Goal: Task Accomplishment & Management: Use online tool/utility

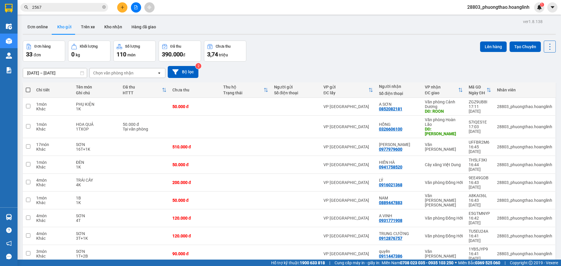
click at [122, 75] on div "Chọn văn phòng nhận" at bounding box center [113, 73] width 40 height 6
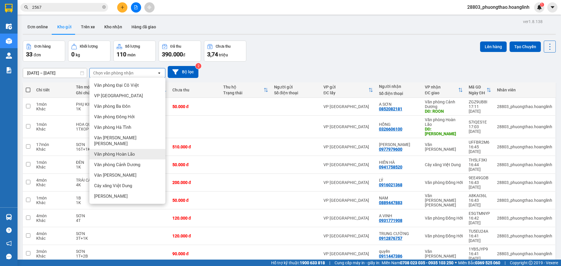
click at [131, 151] on span "Văn phòng Hoàn Lão" at bounding box center [114, 154] width 41 height 6
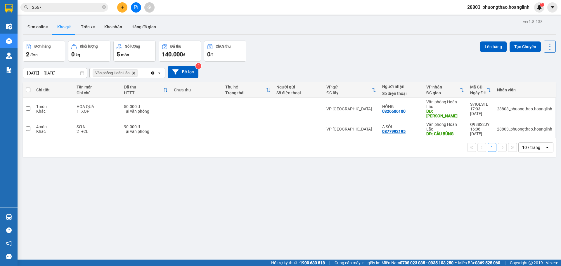
click at [27, 91] on span at bounding box center [28, 90] width 5 height 5
click at [28, 87] on input "checkbox" at bounding box center [28, 87] width 0 height 0
checkbox input "true"
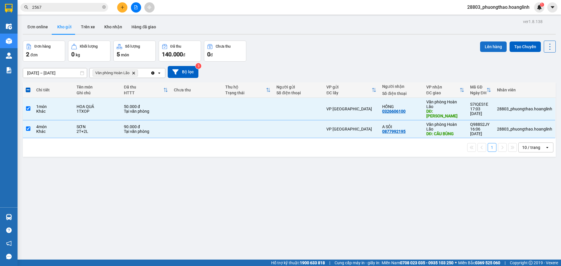
drag, startPoint x: 485, startPoint y: 49, endPoint x: 482, endPoint y: 48, distance: 3.6
click at [484, 49] on button "Lên hàng" at bounding box center [493, 47] width 27 height 11
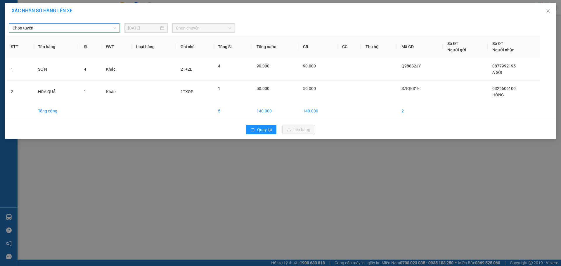
drag, startPoint x: 34, startPoint y: 32, endPoint x: 33, endPoint y: 29, distance: 3.1
click at [34, 32] on span "Chọn tuyến" at bounding box center [65, 28] width 104 height 9
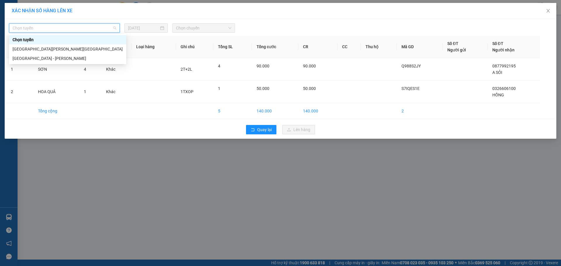
click at [33, 29] on span "Chọn tuyến" at bounding box center [65, 28] width 104 height 9
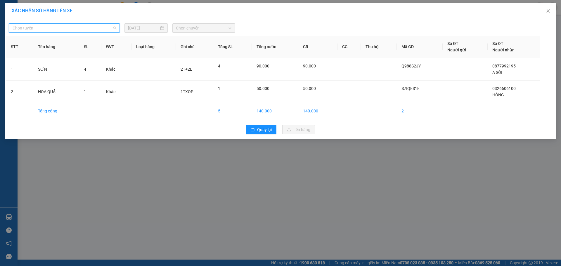
click at [33, 29] on span "Chọn tuyến" at bounding box center [65, 28] width 104 height 9
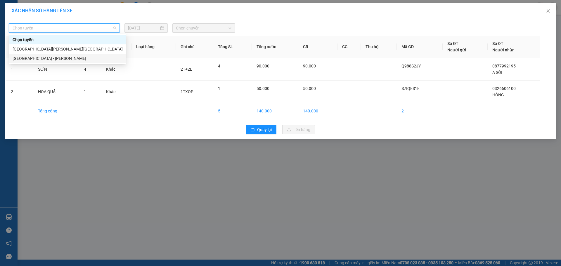
click at [42, 60] on div "[GEOGRAPHIC_DATA] - [PERSON_NAME]" at bounding box center [68, 58] width 110 height 6
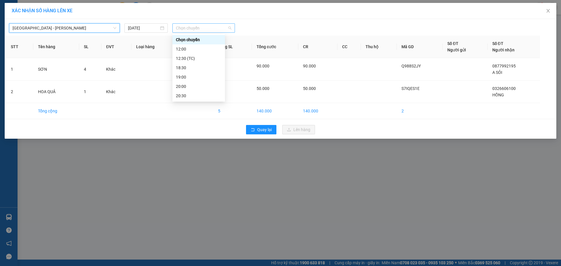
click at [199, 27] on span "Chọn chuyến" at bounding box center [204, 28] width 56 height 9
click at [191, 67] on div "18:30" at bounding box center [199, 68] width 46 height 6
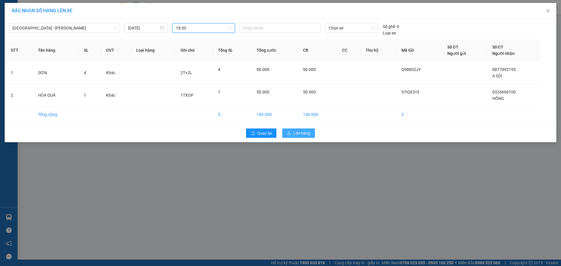
click at [292, 132] on button "Lên hàng" at bounding box center [298, 133] width 33 height 9
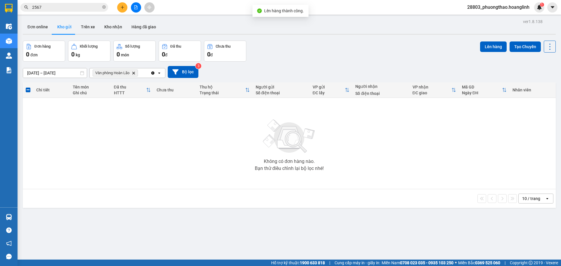
click at [135, 72] on icon "Văn phòng Hoàn Lão, close by backspace" at bounding box center [133, 73] width 3 height 3
click at [135, 72] on div "Chọn văn phòng nhận" at bounding box center [123, 72] width 67 height 9
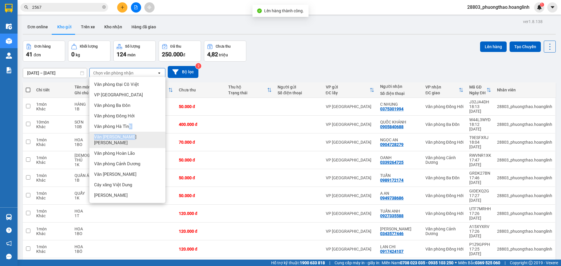
click at [130, 133] on ul "Văn phòng Đại Cồ Việt VP Mỹ Đình Văn [PERSON_NAME] [PERSON_NAME] Đồng [PERSON_N…" at bounding box center [127, 140] width 76 height 126
click at [130, 133] on div "Văn [PERSON_NAME] [PERSON_NAME]" at bounding box center [127, 140] width 76 height 16
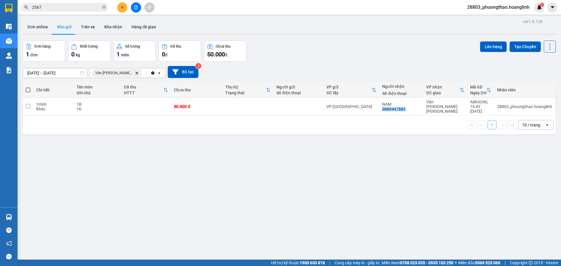
click at [30, 91] on span at bounding box center [28, 90] width 5 height 5
click at [28, 87] on input "checkbox" at bounding box center [28, 87] width 0 height 0
checkbox input "true"
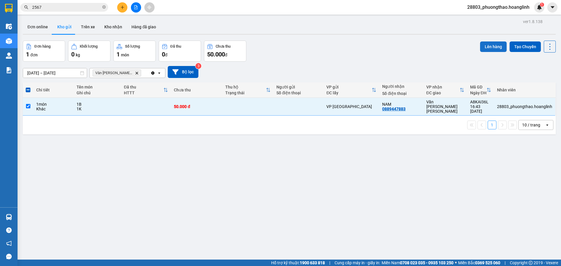
click at [489, 49] on button "Lên hàng" at bounding box center [493, 47] width 27 height 11
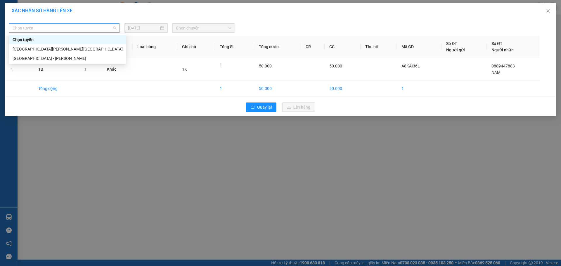
click at [55, 32] on span "Chọn tuyến" at bounding box center [65, 28] width 104 height 9
click at [59, 60] on div "[GEOGRAPHIC_DATA] - [PERSON_NAME]" at bounding box center [68, 58] width 110 height 6
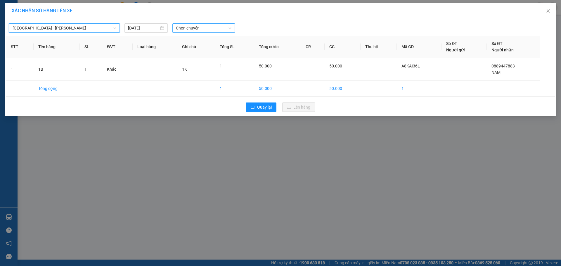
click at [198, 29] on span "Chọn chuyến" at bounding box center [204, 28] width 56 height 9
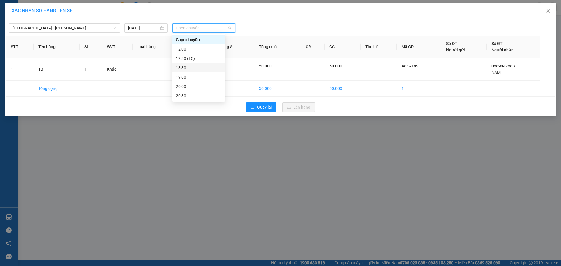
click at [194, 68] on div "18:30" at bounding box center [199, 68] width 46 height 6
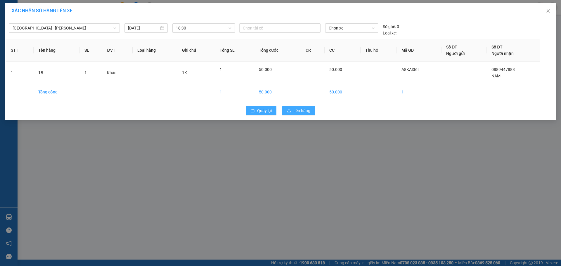
drag, startPoint x: 261, startPoint y: 112, endPoint x: 300, endPoint y: 112, distance: 39.2
click at [300, 112] on div "Quay lại Lên hàng" at bounding box center [280, 110] width 549 height 15
click at [300, 112] on span "Lên hàng" at bounding box center [301, 111] width 17 height 6
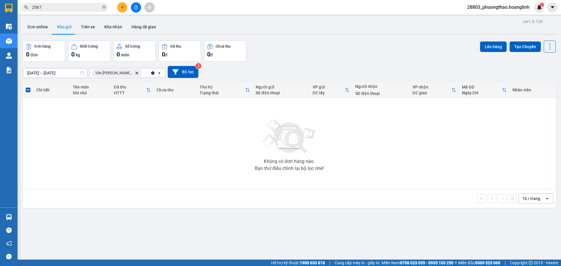
click at [137, 8] on icon "file-add" at bounding box center [136, 7] width 4 height 4
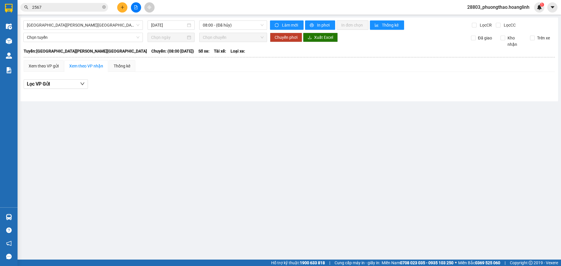
click at [53, 19] on div "[GEOGRAPHIC_DATA][PERSON_NAME][GEOGRAPHIC_DATA] [DATE] 08:00 - ([GEOGRAPHIC_DAT…" at bounding box center [289, 60] width 538 height 84
click at [50, 25] on span "[GEOGRAPHIC_DATA][PERSON_NAME][GEOGRAPHIC_DATA]" at bounding box center [83, 25] width 113 height 9
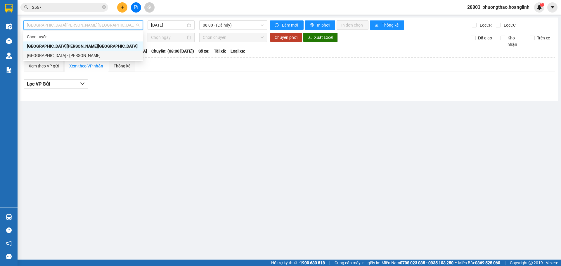
click at [49, 54] on div "[GEOGRAPHIC_DATA] - [PERSON_NAME]" at bounding box center [83, 55] width 113 height 6
type input "[DATE]"
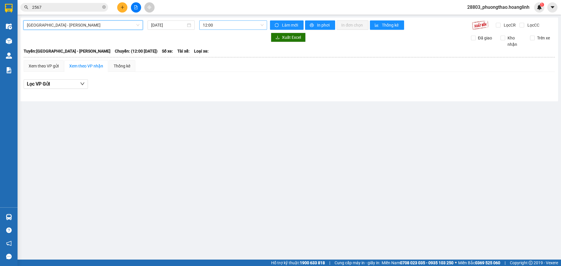
click at [219, 22] on span "12:00" at bounding box center [233, 25] width 61 height 9
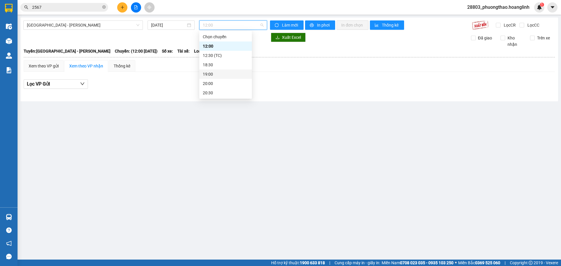
click at [213, 74] on div "19:00" at bounding box center [226, 74] width 46 height 6
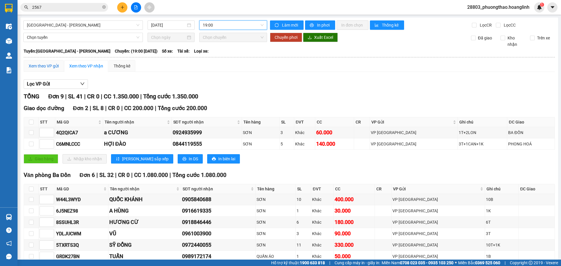
click at [42, 69] on div "Xem theo VP gửi" at bounding box center [44, 66] width 30 height 6
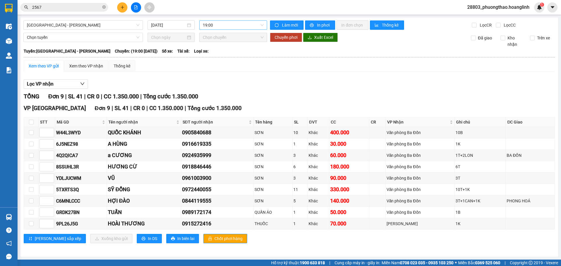
click at [236, 27] on span "19:00" at bounding box center [233, 25] width 61 height 9
click at [210, 66] on div "18:30" at bounding box center [226, 65] width 46 height 6
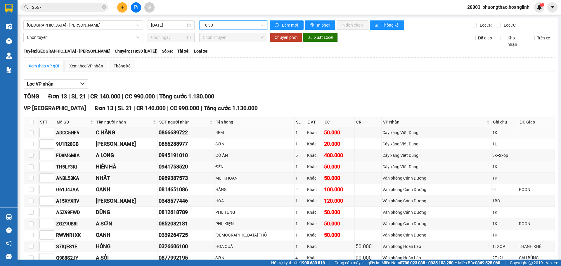
scroll to position [46, 0]
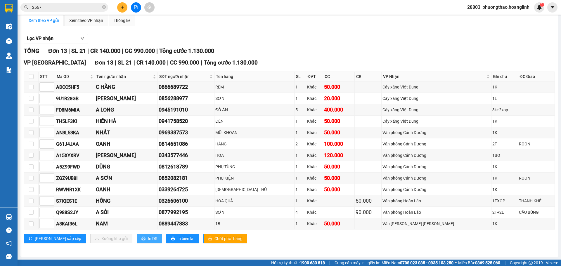
click at [141, 237] on icon "printer" at bounding box center [143, 239] width 4 height 4
